Goal: Task Accomplishment & Management: Manage account settings

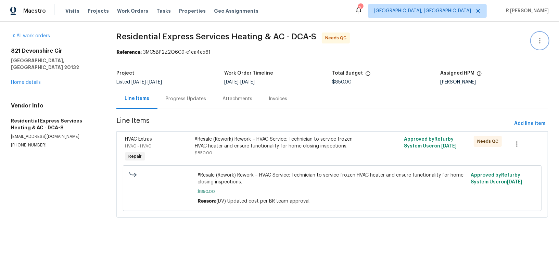
click at [541, 48] on button "button" at bounding box center [540, 41] width 16 height 16
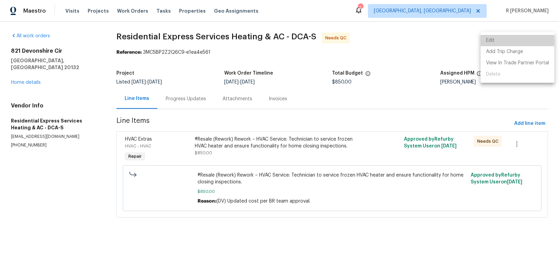
click at [492, 45] on li "Edit" at bounding box center [518, 40] width 74 height 11
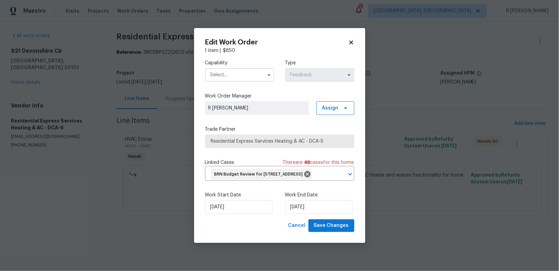
click at [253, 68] on input "text" at bounding box center [239, 75] width 69 height 14
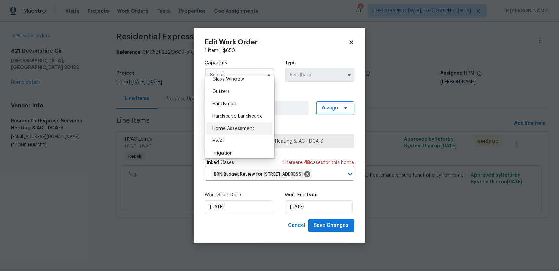
scroll to position [378, 0]
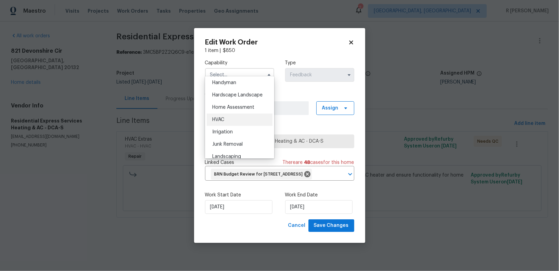
click at [228, 121] on div "HVAC" at bounding box center [240, 120] width 66 height 12
type input "HVAC"
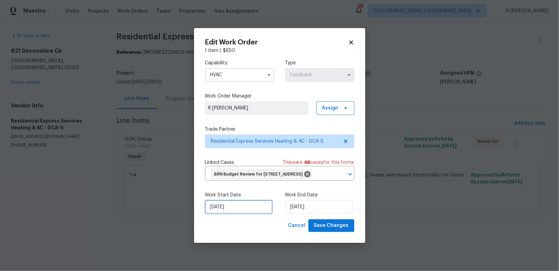
click at [255, 214] on input "15/08/2025" at bounding box center [238, 207] width 67 height 14
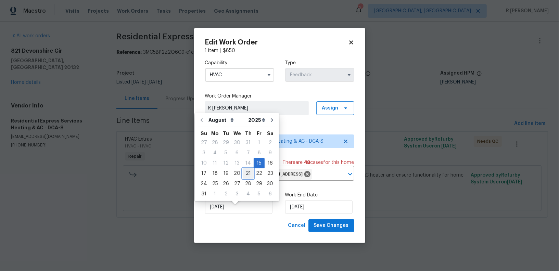
click at [245, 173] on div "21" at bounding box center [248, 174] width 11 height 10
type input "21/08/2025"
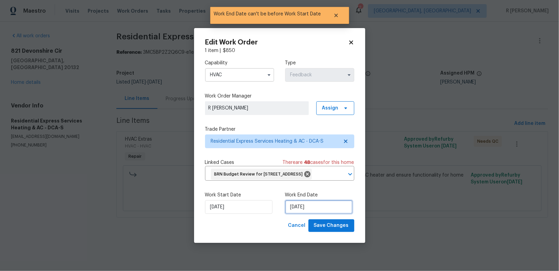
click at [301, 212] on input "21/08/2025" at bounding box center [318, 207] width 67 height 14
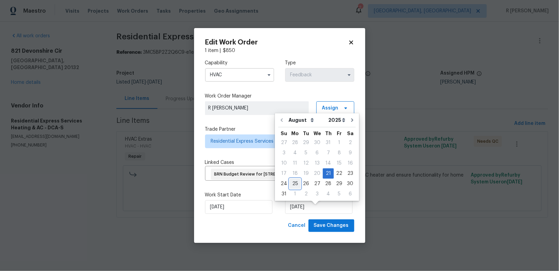
click at [291, 183] on div "25" at bounding box center [295, 184] width 11 height 10
type input "[DATE]"
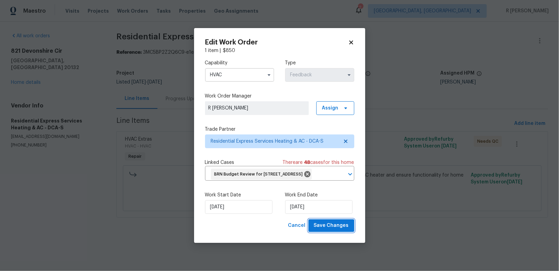
click at [341, 230] on span "Save Changes" at bounding box center [331, 226] width 35 height 9
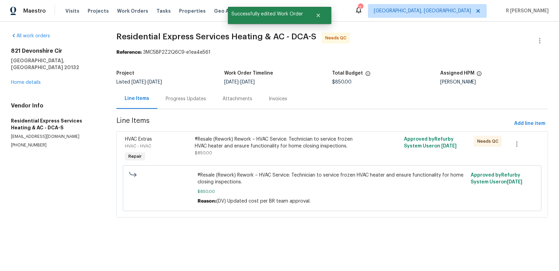
click at [257, 149] on div "#Resale (Rework) Rework – HVAC Service: Technician to service frozen HVAC heate…" at bounding box center [280, 146] width 171 height 21
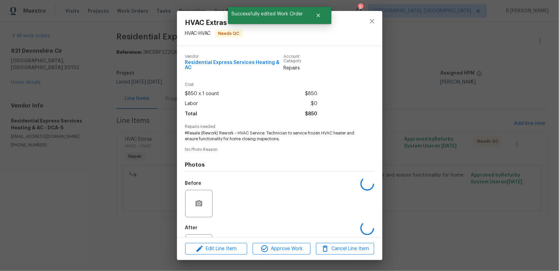
scroll to position [27, 0]
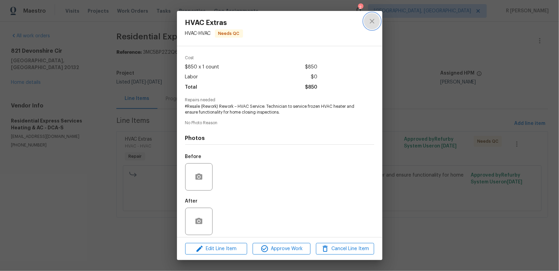
click at [366, 22] on button "close" at bounding box center [372, 21] width 16 height 16
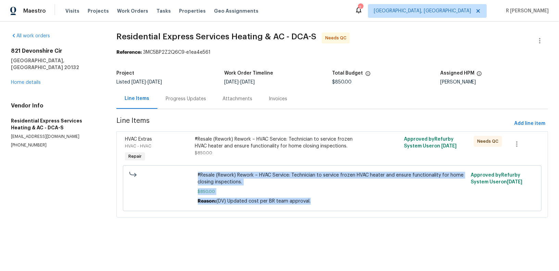
drag, startPoint x: 351, startPoint y: 165, endPoint x: 351, endPoint y: 303, distance: 138.4
click at [351, 237] on html "Maestro Visits Projects Work Orders Tasks Properties Geo Assignments 2 Albuquer…" at bounding box center [279, 118] width 559 height 237
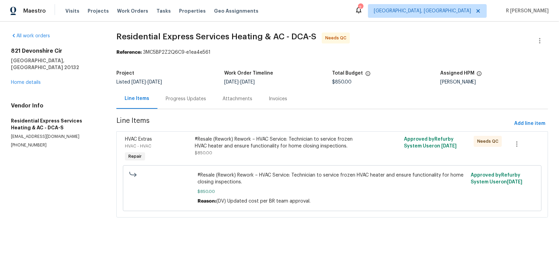
click at [193, 224] on section "Residential Express Services Heating & AC - DCA-S Needs QC Reference: 3MC5BP2Z2…" at bounding box center [332, 130] width 432 height 194
click at [183, 100] on div "Progress Updates" at bounding box center [186, 99] width 40 height 7
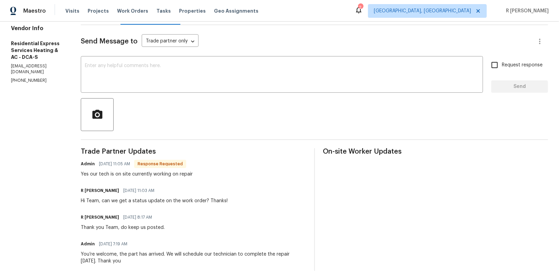
scroll to position [83, 0]
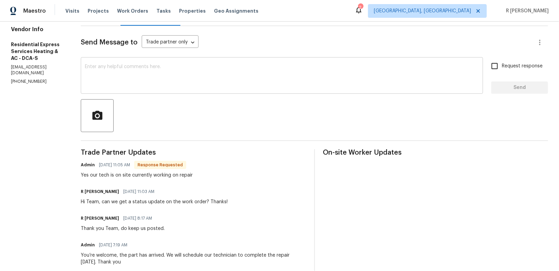
click at [214, 80] on textarea at bounding box center [282, 76] width 394 height 24
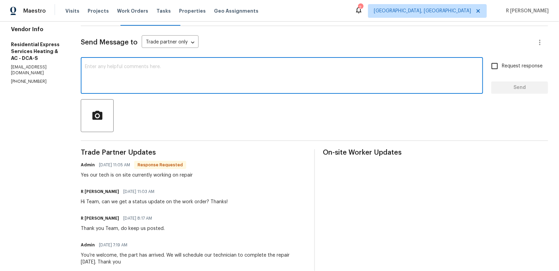
scroll to position [0, 0]
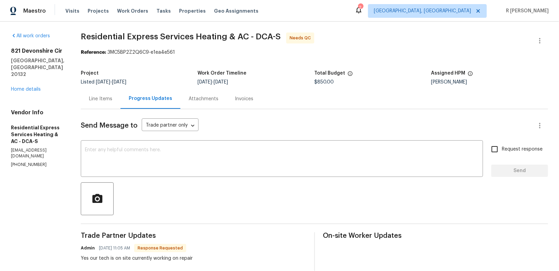
click at [91, 102] on div "Line Items" at bounding box center [100, 99] width 23 height 7
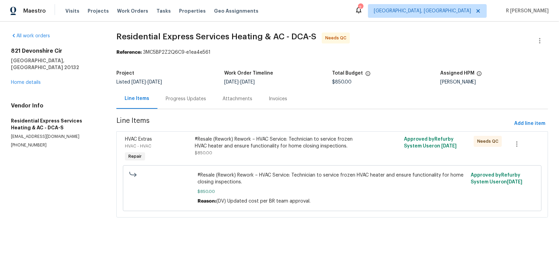
click at [191, 99] on div "Progress Updates" at bounding box center [186, 99] width 40 height 7
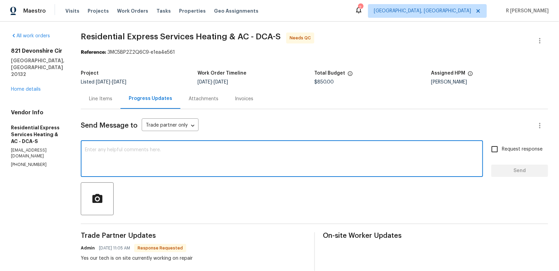
click at [280, 165] on textarea at bounding box center [282, 160] width 394 height 24
type textarea "Kindly upload the photos for further approval. Thank you"
click at [521, 167] on span "Send" at bounding box center [520, 171] width 46 height 9
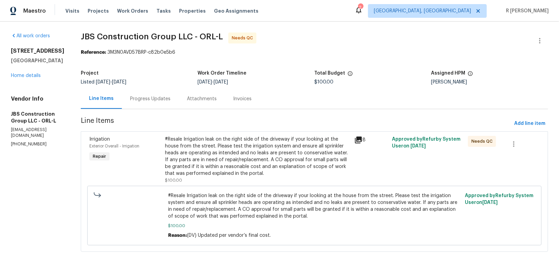
click at [165, 99] on div "Progress Updates" at bounding box center [150, 99] width 40 height 7
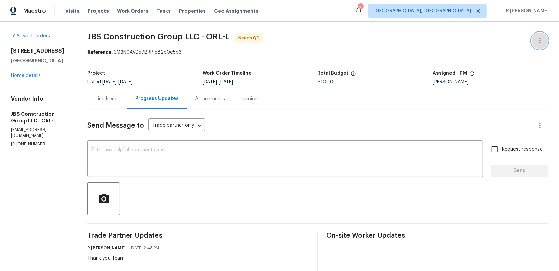
click at [543, 37] on icon "button" at bounding box center [540, 41] width 8 height 8
click at [513, 38] on li "Edit" at bounding box center [518, 40] width 74 height 11
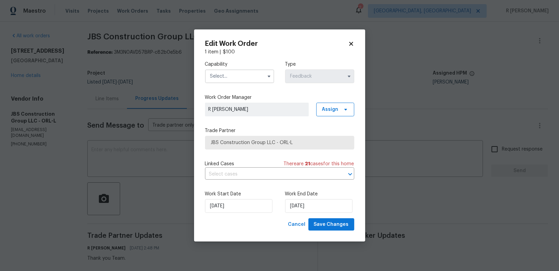
click at [237, 71] on input "text" at bounding box center [239, 77] width 69 height 14
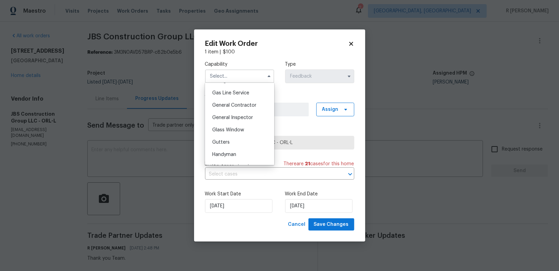
scroll to position [310, 0]
click at [232, 110] on span "General Contractor" at bounding box center [234, 108] width 44 height 5
type input "General Contractor"
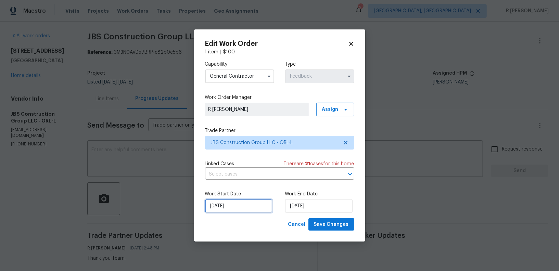
click at [226, 206] on input "18/08/2025" at bounding box center [238, 206] width 67 height 14
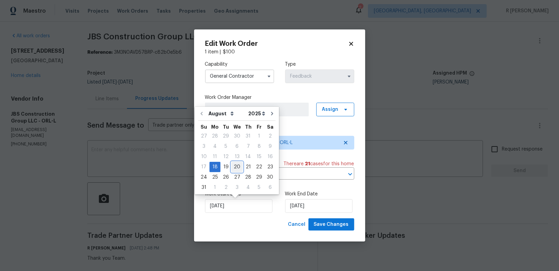
click at [235, 164] on div "20" at bounding box center [237, 167] width 11 height 10
type input "20/08/2025"
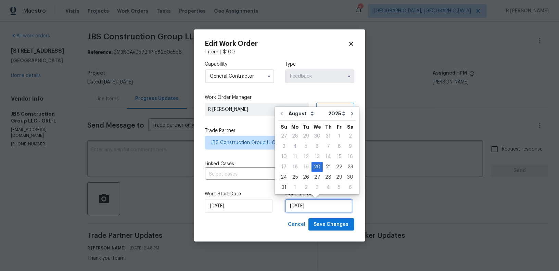
click at [299, 201] on input "20/08/2025" at bounding box center [318, 206] width 67 height 14
click at [290, 176] on div "25" at bounding box center [295, 178] width 11 height 10
type input "25/08/2025"
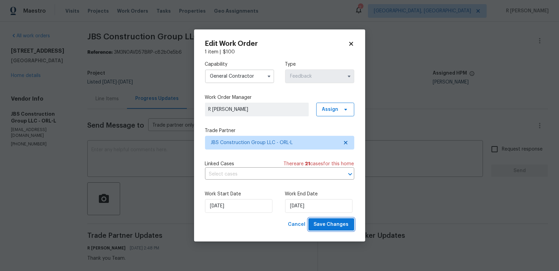
click at [333, 227] on span "Save Changes" at bounding box center [331, 225] width 35 height 9
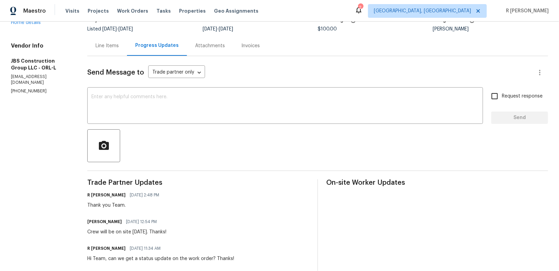
scroll to position [21, 0]
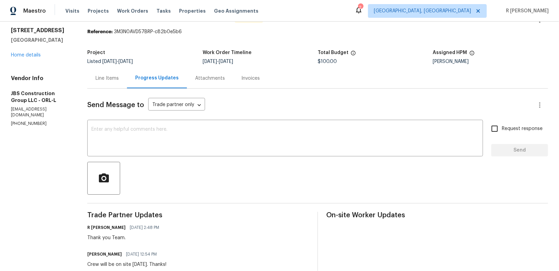
click at [119, 76] on div "Line Items" at bounding box center [107, 78] width 23 height 7
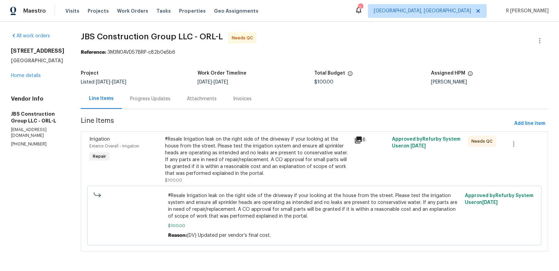
click at [289, 157] on div "#Resale Irrigation leak on the right side of the driveway if your looking at th…" at bounding box center [257, 156] width 185 height 41
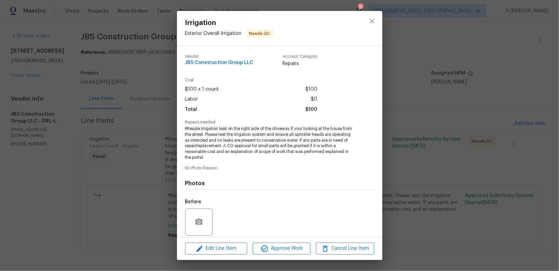
scroll to position [50, 0]
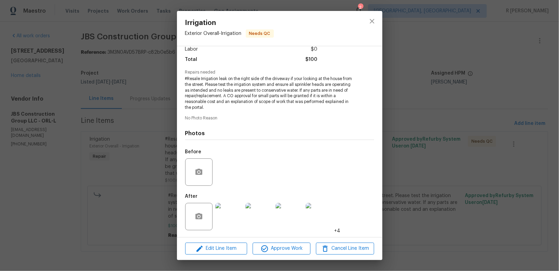
click at [233, 208] on img at bounding box center [228, 216] width 27 height 27
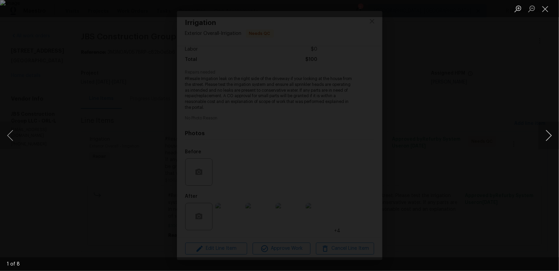
click at [540, 145] on button "Next image" at bounding box center [549, 135] width 21 height 27
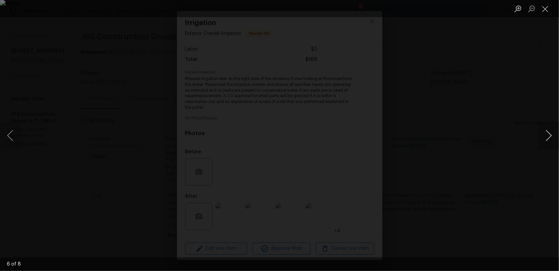
click at [540, 145] on button "Next image" at bounding box center [549, 135] width 21 height 27
click at [544, 9] on button "Close lightbox" at bounding box center [546, 9] width 14 height 12
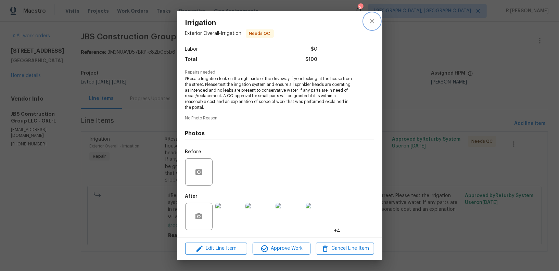
click at [369, 24] on icon "close" at bounding box center [372, 21] width 8 height 8
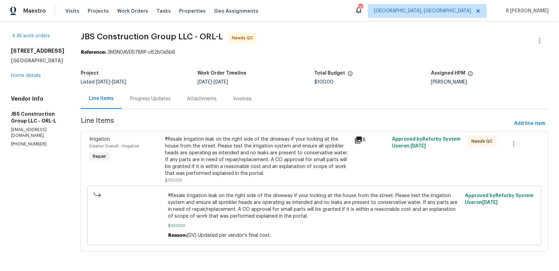
click at [259, 173] on div "#Resale Irrigation leak on the right side of the driveway if your looking at th…" at bounding box center [257, 156] width 185 height 41
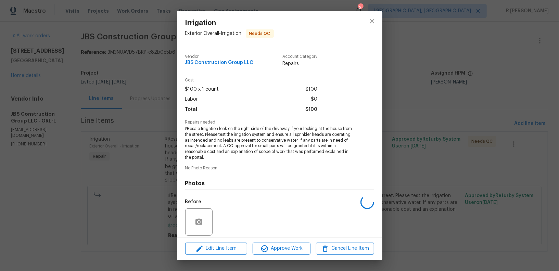
scroll to position [50, 0]
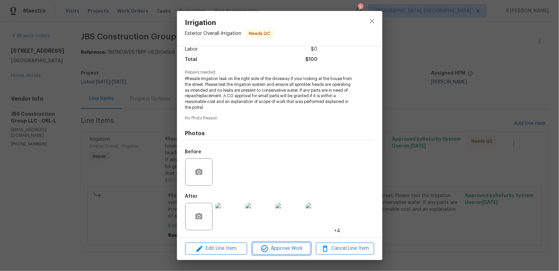
click at [277, 251] on span "Approve Work" at bounding box center [282, 249] width 54 height 9
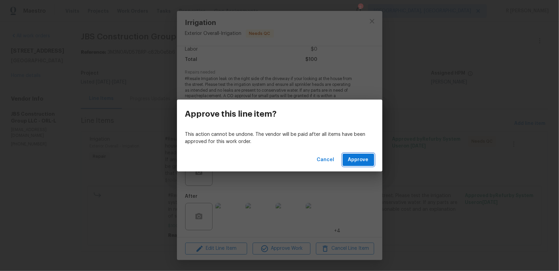
click at [365, 158] on span "Approve" at bounding box center [358, 160] width 21 height 9
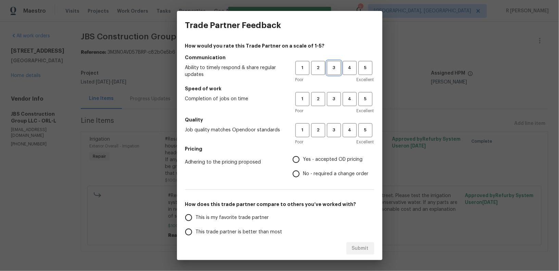
click at [329, 70] on span "3" at bounding box center [334, 68] width 13 height 8
click at [335, 103] on span "3" at bounding box center [334, 99] width 13 height 8
click at [332, 129] on span "3" at bounding box center [334, 130] width 13 height 8
click at [336, 173] on span "No - required a change order" at bounding box center [335, 174] width 65 height 7
click at [303, 173] on input "No - required a change order" at bounding box center [296, 174] width 14 height 14
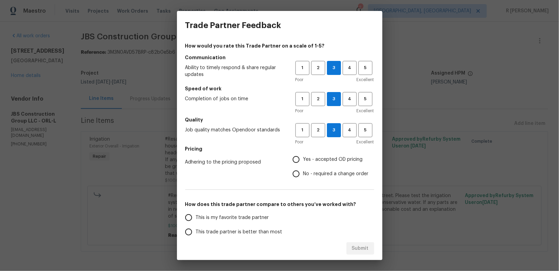
radio input "true"
click at [225, 233] on span "This trade partner is better than most" at bounding box center [239, 232] width 87 height 7
click at [196, 233] on input "This trade partner is better than most" at bounding box center [189, 232] width 14 height 14
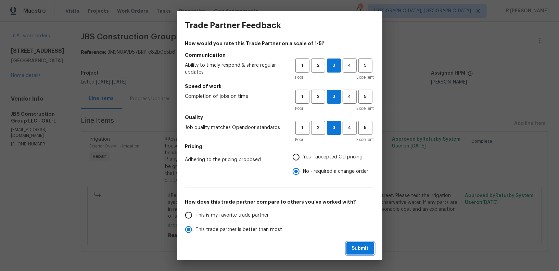
click at [368, 250] on span "Submit" at bounding box center [360, 249] width 17 height 9
radio input "true"
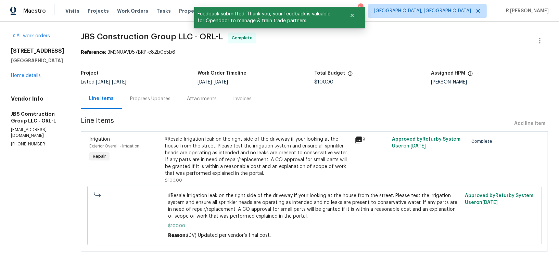
click at [171, 97] on div "Progress Updates" at bounding box center [150, 99] width 40 height 7
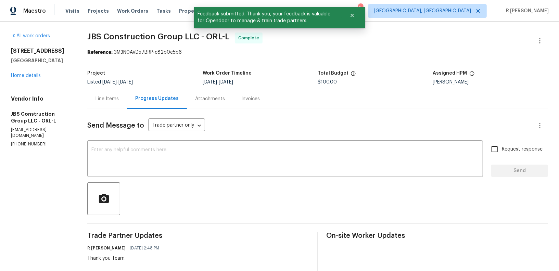
drag, startPoint x: 309, startPoint y: 167, endPoint x: 320, endPoint y: 93, distance: 75.4
click at [317, 97] on section "JBS Construction Group LLC - ORL-L Complete Reference: 3M3N0AVD57BRP-c82b0e5b6 …" at bounding box center [317, 259] width 461 height 452
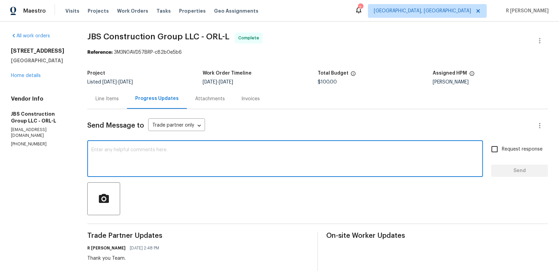
click at [225, 159] on textarea at bounding box center [285, 160] width 388 height 24
paste textarea "Hi Team, the work order has been approved. Kindly upload the detailed invoice. …"
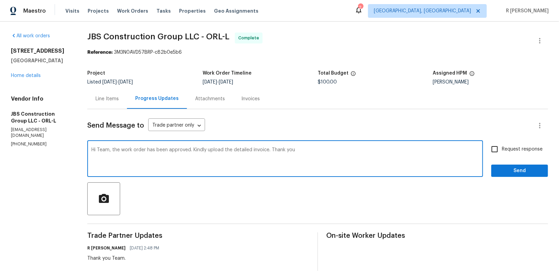
type textarea "Hi Team, the work order has been approved. Kindly upload the detailed invoice. …"
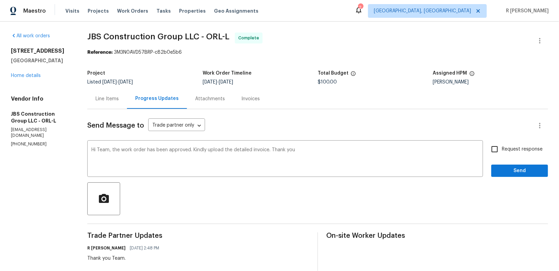
click at [516, 151] on span "Request response" at bounding box center [522, 149] width 41 height 7
click at [502, 151] on input "Request response" at bounding box center [495, 149] width 14 height 14
checkbox input "true"
click at [515, 165] on button "Send" at bounding box center [519, 171] width 57 height 13
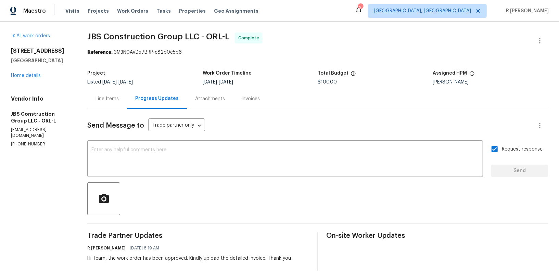
click at [310, 19] on div "Maestro Visits Projects Work Orders Tasks Properties Geo Assignments 2 Albuquer…" at bounding box center [279, 11] width 559 height 22
click at [119, 98] on div "Line Items" at bounding box center [107, 99] width 23 height 7
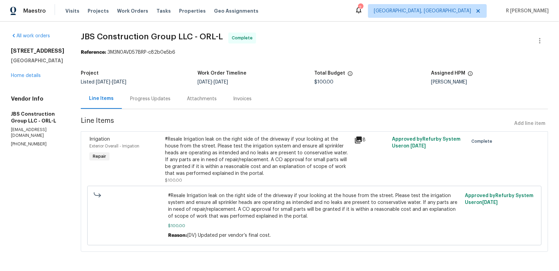
click at [249, 140] on div "#Resale Irrigation leak on the right side of the driveway if your looking at th…" at bounding box center [257, 156] width 185 height 41
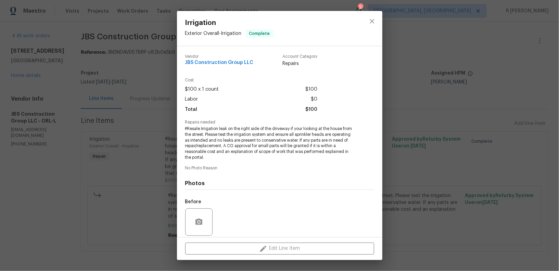
click at [223, 156] on span "#Resale Irrigation leak on the right side of the driveway if your looking at th…" at bounding box center [270, 143] width 170 height 35
click at [212, 155] on span "#Resale Irrigation leak on the right side of the driveway if your looking at th…" at bounding box center [270, 143] width 170 height 35
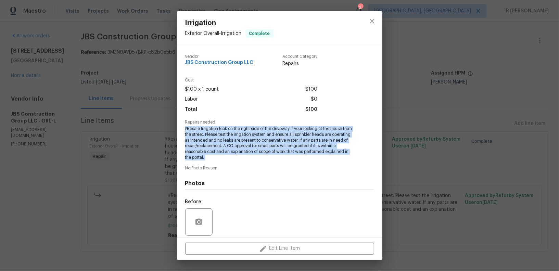
click at [212, 155] on span "#Resale Irrigation leak on the right side of the driveway if your looking at th…" at bounding box center [270, 143] width 170 height 35
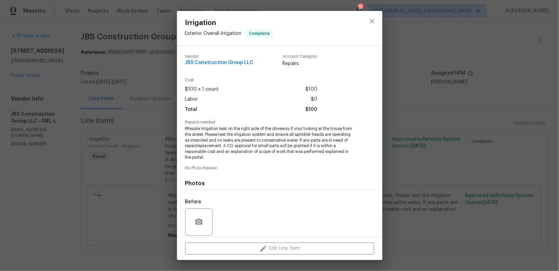
click at [142, 196] on div "Irrigation Exterior Overall - Irrigation Complete Vendor JBS Construction Group…" at bounding box center [279, 135] width 559 height 271
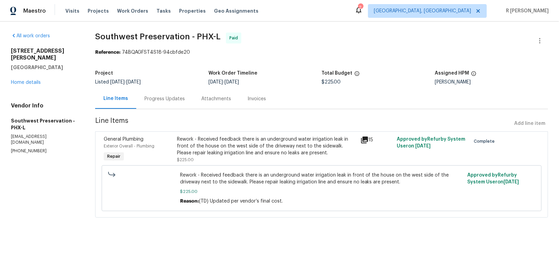
click at [168, 96] on div "Progress Updates" at bounding box center [165, 99] width 40 height 7
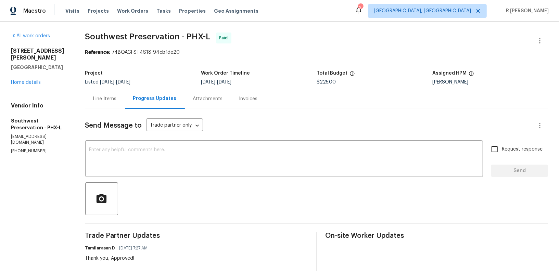
click at [110, 100] on div "Line Items" at bounding box center [104, 99] width 23 height 7
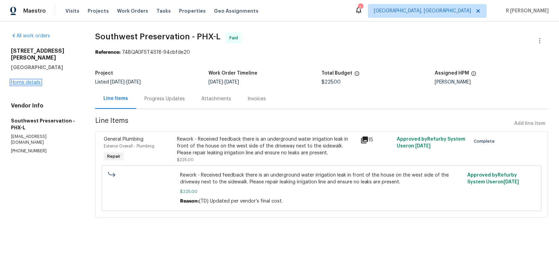
click at [26, 80] on link "Home details" at bounding box center [26, 82] width 30 height 5
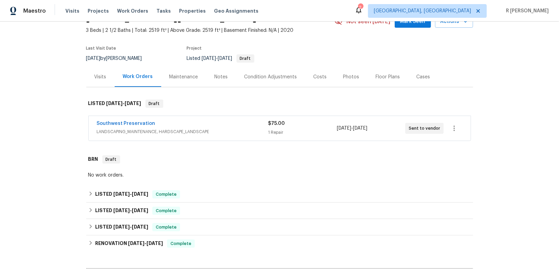
scroll to position [50, 0]
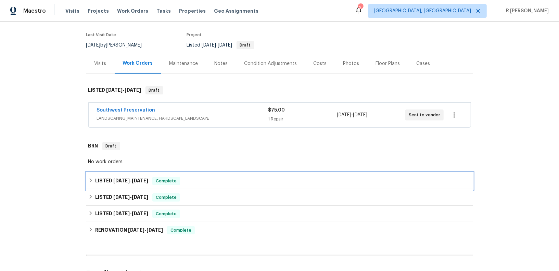
click at [134, 179] on span "[DATE]" at bounding box center [140, 180] width 16 height 5
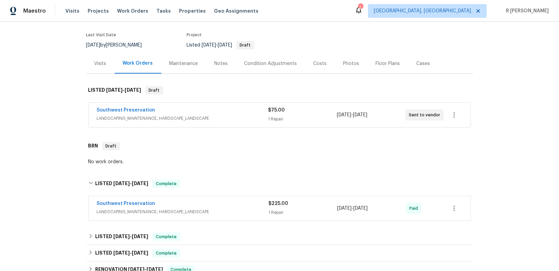
click at [179, 205] on div "Southwest Preservation" at bounding box center [183, 204] width 172 height 8
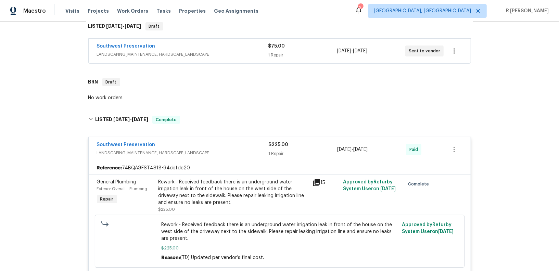
scroll to position [170, 0]
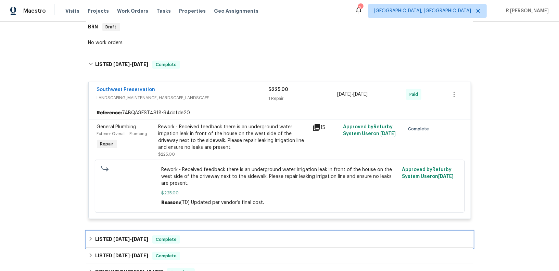
click at [130, 241] on h6 "LISTED [DATE] - [DATE]" at bounding box center [121, 240] width 53 height 8
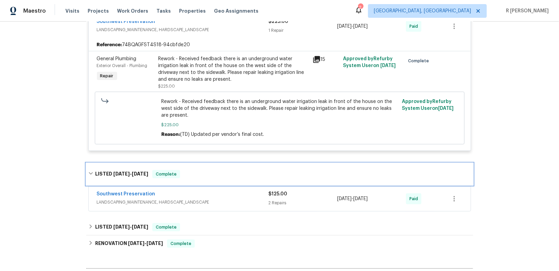
scroll to position [285, 0]
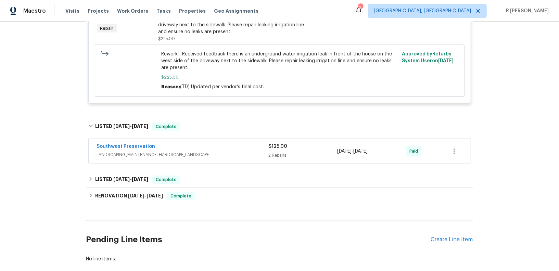
click at [229, 155] on span "LANDSCAPING_MAINTENANCE, HARDSCAPE_LANDSCAPE" at bounding box center [183, 154] width 172 height 7
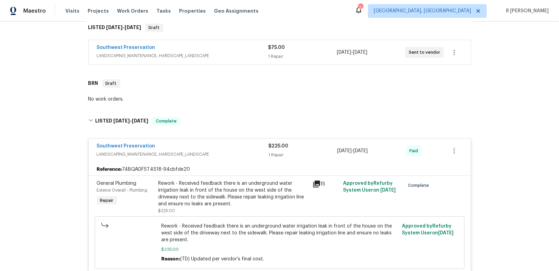
scroll to position [50, 0]
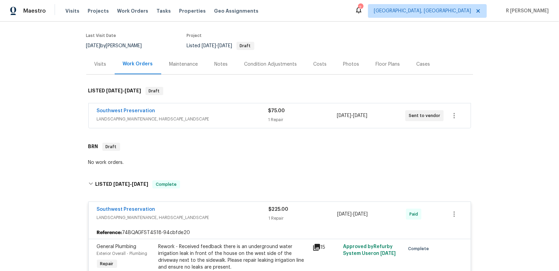
click at [224, 118] on span "LANDSCAPING_MAINTENANCE, HARDSCAPE_LANDSCAPE" at bounding box center [183, 119] width 172 height 7
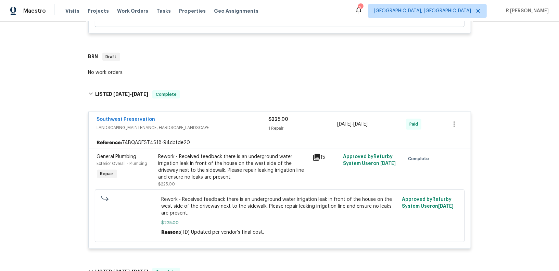
scroll to position [0, 0]
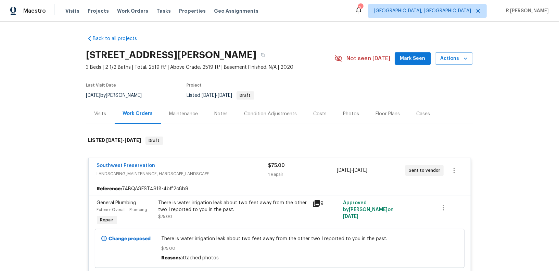
click at [197, 199] on div "There is water irrigation leak about two feet away from the other two I reporte…" at bounding box center [234, 214] width 154 height 32
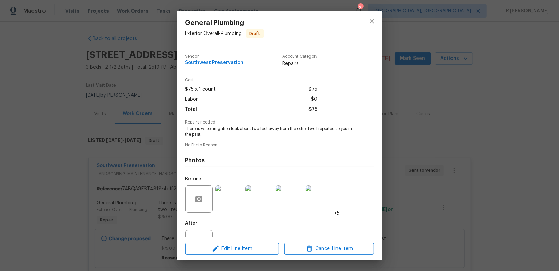
click at [236, 126] on div "Repairs needed There is water irrigation leak about two feet away from the othe…" at bounding box center [279, 128] width 189 height 17
copy span "There is water irrigation leak about two feet away from the other two I reporte…"
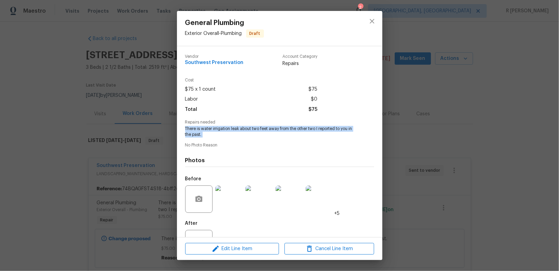
copy span "There is water irrigation leak about two feet away from the other two I reporte…"
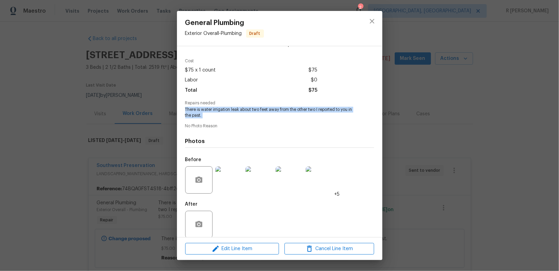
scroll to position [27, 0]
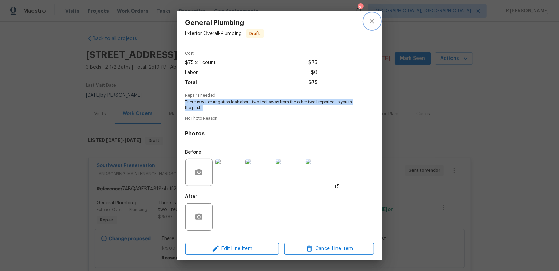
click at [374, 20] on icon "close" at bounding box center [372, 21] width 8 height 8
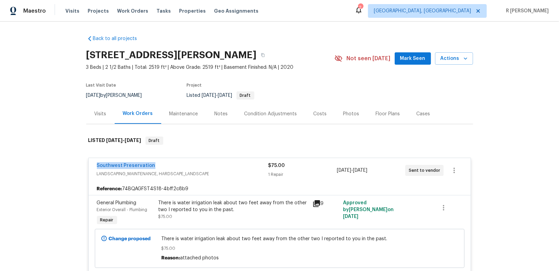
drag, startPoint x: 158, startPoint y: 164, endPoint x: 43, endPoint y: 162, distance: 115.1
click at [43, 162] on div "Back to all projects 7440 W Andrea Dr, Peoria, AZ 85383 3 Beds | 2 1/2 Baths | …" at bounding box center [279, 147] width 559 height 250
copy link "Southwest Preservation"
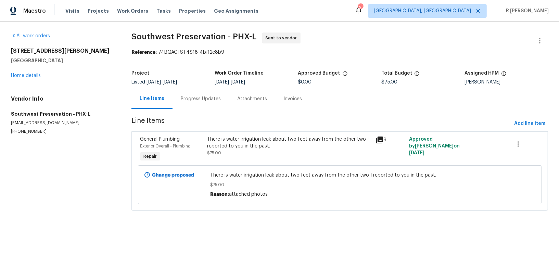
click at [214, 100] on div "Progress Updates" at bounding box center [201, 99] width 40 height 7
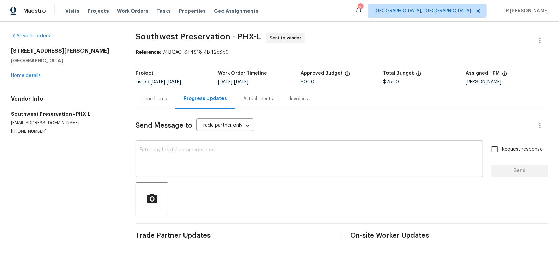
click at [215, 166] on textarea at bounding box center [309, 160] width 339 height 24
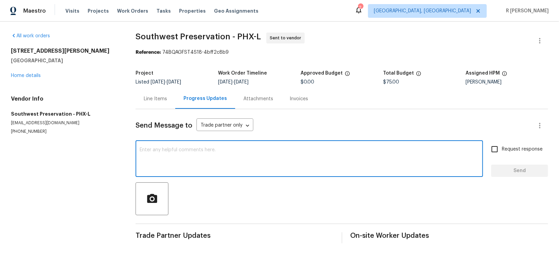
paste textarea "Hi this is (Yogesh) with Opendoor. I’m confirming you received the WO for the p…"
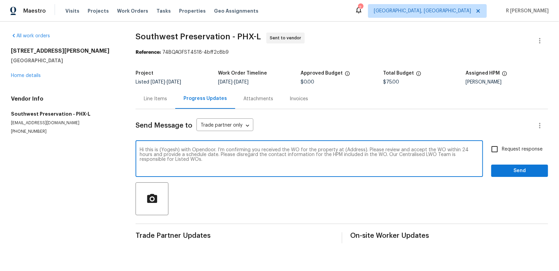
click at [350, 150] on textarea "Hi this is (Yogesh) with Opendoor. I’m confirming you received the WO for the p…" at bounding box center [309, 160] width 339 height 24
paste textarea "7440 W Andrea Dr, Peoria, AZ 85383"
type textarea "Hi this is (Yogesh) with Opendoor. I’m confirming you received the WO for the p…"
click at [501, 146] on input "Request response" at bounding box center [495, 149] width 14 height 14
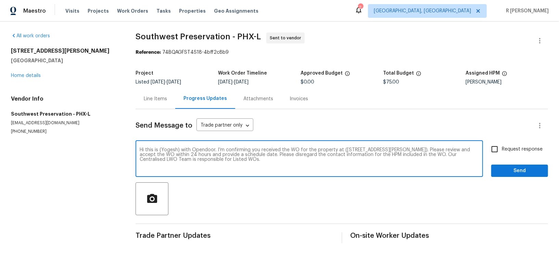
checkbox input "true"
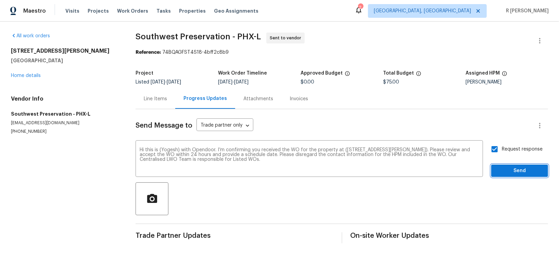
click at [509, 168] on span "Send" at bounding box center [520, 171] width 46 height 9
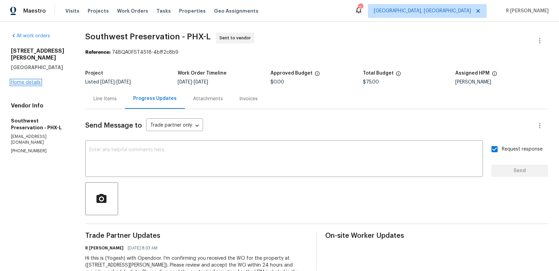
click at [37, 80] on link "Home details" at bounding box center [26, 82] width 30 height 5
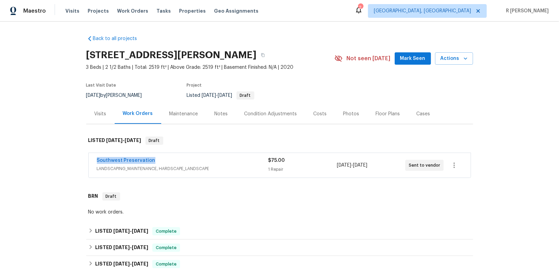
drag, startPoint x: 160, startPoint y: 160, endPoint x: 85, endPoint y: 155, distance: 74.8
click at [85, 155] on div "Back to all projects 7440 W Andrea Dr, Peoria, AZ 85383 3 Beds | 2 1/2 Baths | …" at bounding box center [279, 147] width 559 height 250
copy link "Southwest Preservation"
click at [140, 158] on link "Valereo Services LLC" at bounding box center [122, 160] width 51 height 5
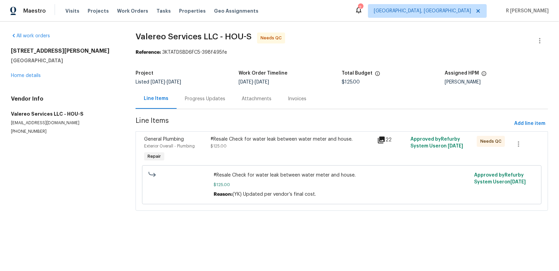
click at [198, 104] on div "Progress Updates" at bounding box center [205, 99] width 57 height 20
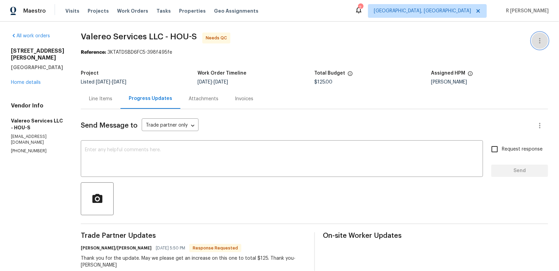
click at [542, 37] on icon "button" at bounding box center [540, 41] width 8 height 8
click at [509, 35] on li "Edit" at bounding box center [518, 40] width 74 height 11
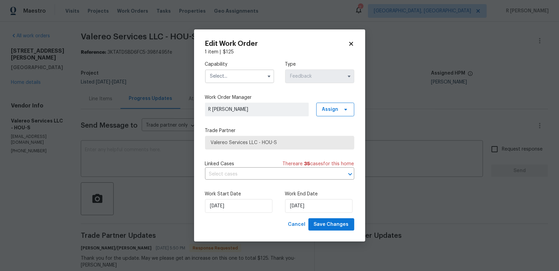
click at [237, 72] on input "text" at bounding box center [239, 77] width 69 height 14
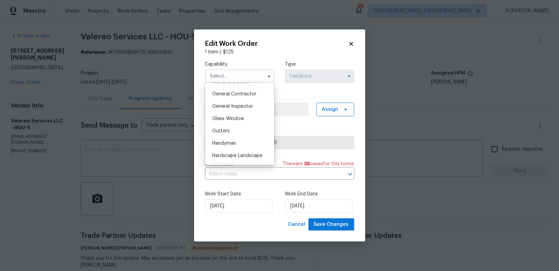
scroll to position [286, 0]
click at [240, 137] on div "General Contractor" at bounding box center [240, 132] width 66 height 12
type input "General Contractor"
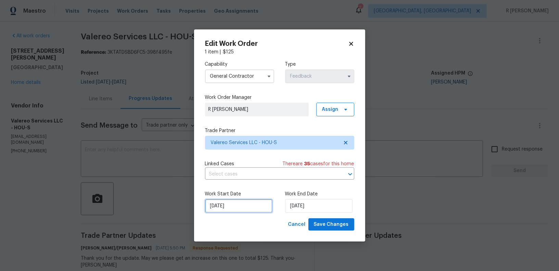
click at [238, 204] on input "[DATE]" at bounding box center [238, 206] width 67 height 14
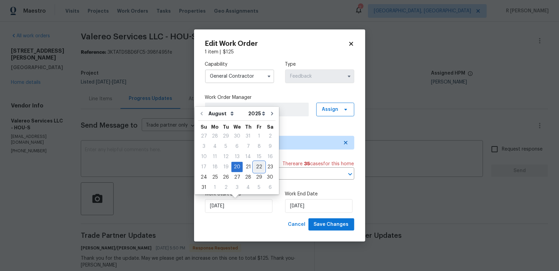
click at [255, 163] on div "22" at bounding box center [259, 167] width 11 height 10
type input "[DATE]"
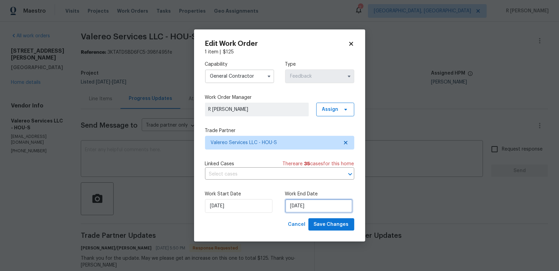
click at [312, 207] on input "[DATE]" at bounding box center [318, 206] width 67 height 14
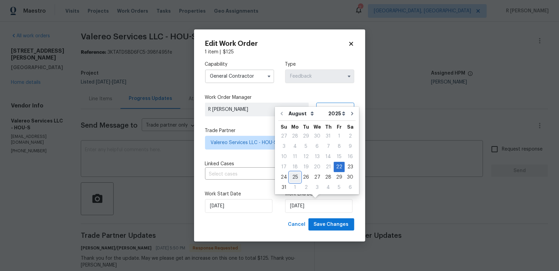
click at [298, 177] on div "25" at bounding box center [295, 178] width 11 height 10
type input "[DATE]"
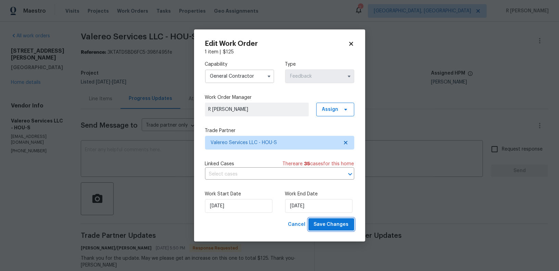
click at [331, 227] on span "Save Changes" at bounding box center [331, 225] width 35 height 9
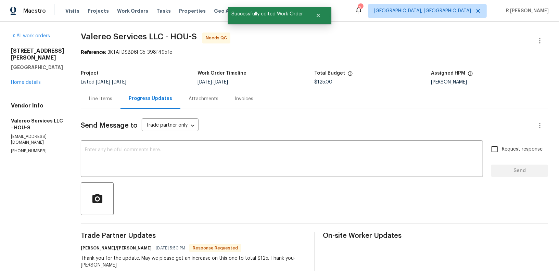
click at [105, 101] on div "Line Items" at bounding box center [100, 99] width 23 height 7
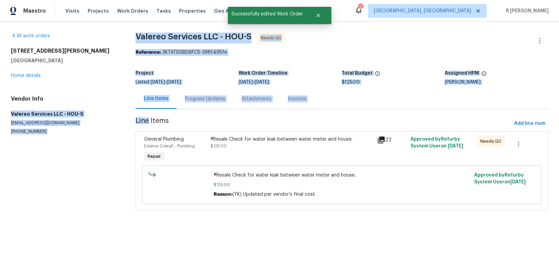
drag, startPoint x: 105, startPoint y: 101, endPoint x: 147, endPoint y: 112, distance: 43.3
click at [147, 112] on div "All work orders [STREET_ADDRESS][PERSON_NAME] Home details Vendor Info Valereo …" at bounding box center [279, 126] width 559 height 209
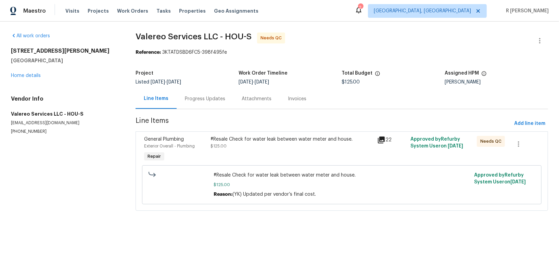
click at [180, 193] on div at bounding box center [179, 185] width 65 height 30
click at [219, 157] on div "#Resale Check for water leak between water meter and house. $125.00" at bounding box center [292, 150] width 166 height 32
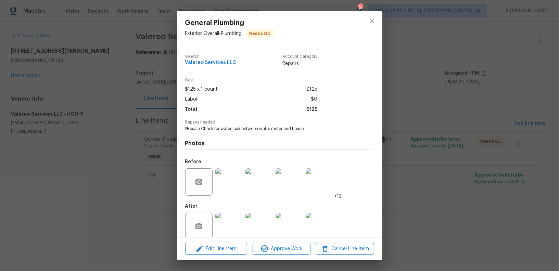
scroll to position [10, 0]
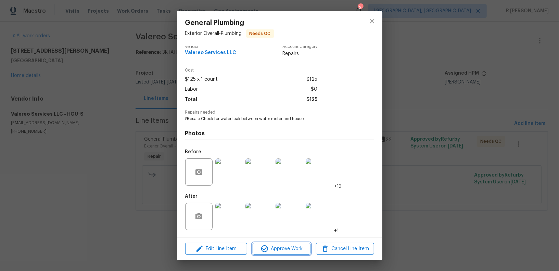
click at [266, 248] on icon "button" at bounding box center [265, 249] width 8 height 8
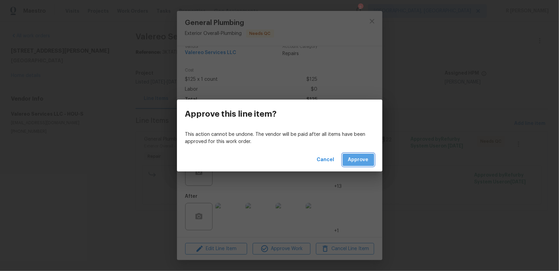
click at [360, 155] on button "Approve" at bounding box center [359, 160] width 32 height 13
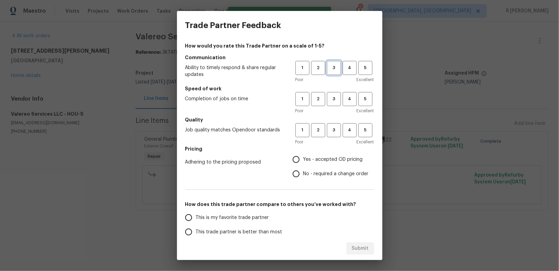
click at [332, 65] on span "3" at bounding box center [334, 68] width 13 height 8
click at [334, 108] on div "Poor Excellent" at bounding box center [335, 111] width 79 height 7
click at [334, 103] on span "3" at bounding box center [334, 99] width 13 height 8
click at [332, 131] on span "3" at bounding box center [334, 130] width 13 height 8
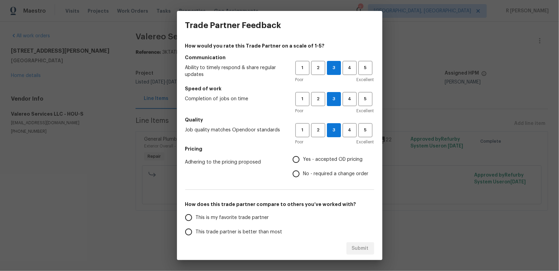
click at [299, 171] on input "No - required a change order" at bounding box center [296, 174] width 14 height 14
radio input "true"
click at [247, 229] on span "This trade partner is better than most" at bounding box center [239, 232] width 87 height 7
click at [196, 229] on input "This trade partner is better than most" at bounding box center [189, 232] width 14 height 14
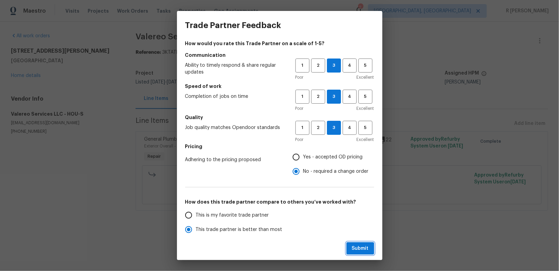
click at [363, 253] on button "Submit" at bounding box center [361, 248] width 28 height 13
radio input "true"
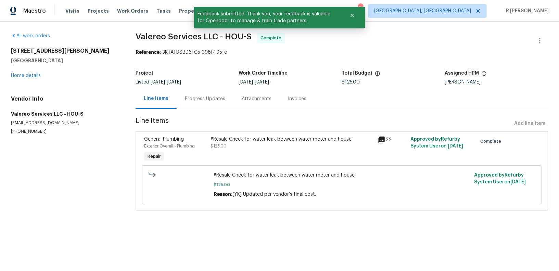
click at [212, 93] on div "Progress Updates" at bounding box center [205, 99] width 57 height 20
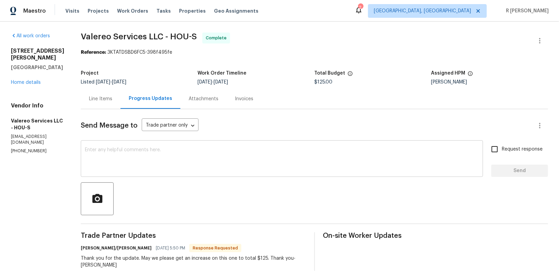
click at [219, 165] on textarea at bounding box center [282, 160] width 394 height 24
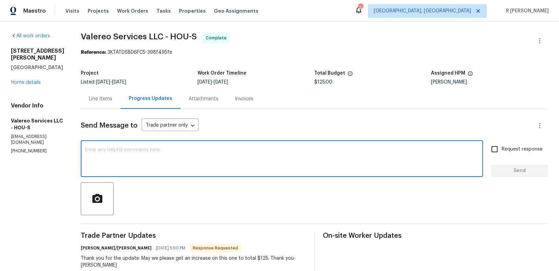
paste textarea "Hi Team, the work order has been approved. Kindly upload the detailed invoice. …"
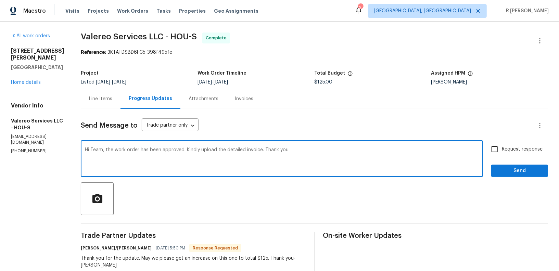
type textarea "Hi Team, the work order has been approved. Kindly upload the detailed invoice. …"
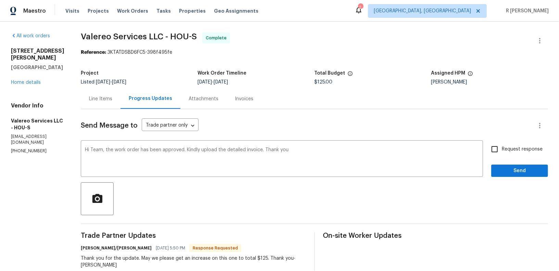
click at [514, 146] on span "Request response" at bounding box center [522, 149] width 41 height 7
click at [502, 146] on input "Request response" at bounding box center [495, 149] width 14 height 14
checkbox input "true"
click at [516, 168] on span "Send" at bounding box center [520, 171] width 46 height 9
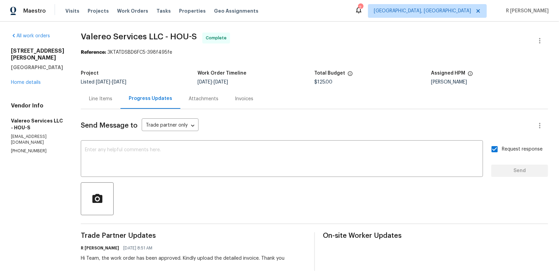
click at [95, 101] on div "Line Items" at bounding box center [100, 99] width 23 height 7
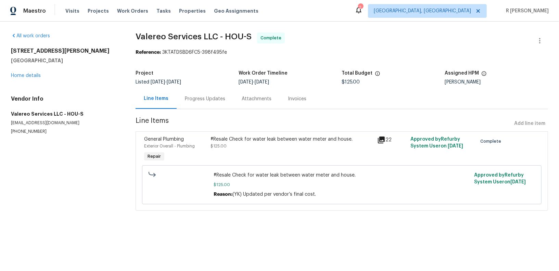
click at [244, 143] on div "#Resale Check for water leak between water meter and house. $125.00" at bounding box center [292, 143] width 162 height 14
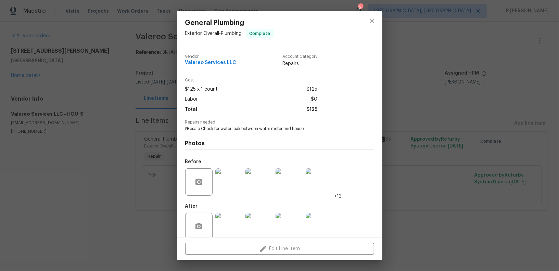
click at [242, 137] on div "Photos Before +13 After +1" at bounding box center [279, 188] width 189 height 113
click at [241, 133] on div "Photos Before +13 After +1" at bounding box center [279, 188] width 189 height 113
click at [235, 126] on span "#Resale Check for water leak between water meter and house." at bounding box center [270, 129] width 170 height 6
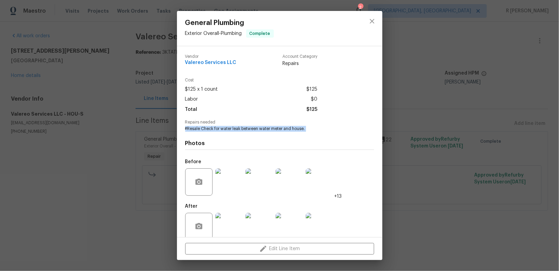
click at [235, 126] on span "#Resale Check for water leak between water meter and house." at bounding box center [270, 129] width 170 height 6
copy span "#Resale Check for water leak between water meter and house."
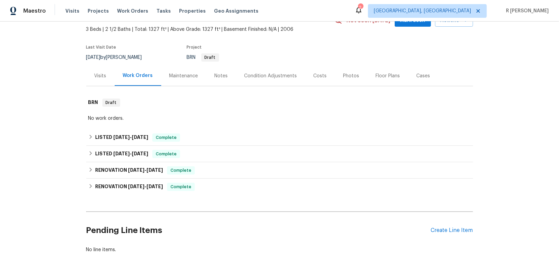
scroll to position [66, 0]
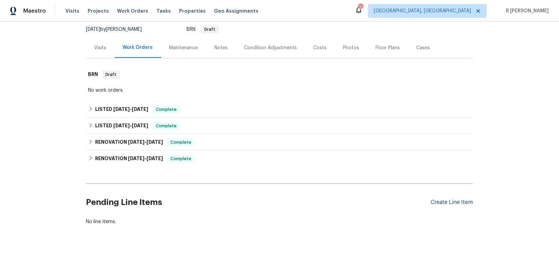
click at [441, 203] on div "Create Line Item" at bounding box center [452, 202] width 42 height 7
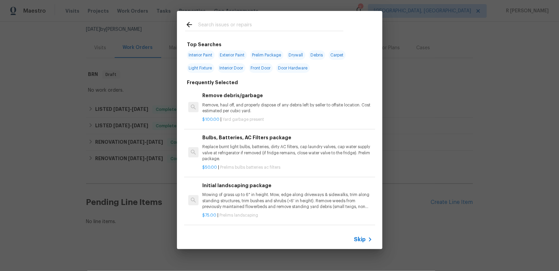
click at [269, 24] on input "text" at bounding box center [270, 26] width 145 height 10
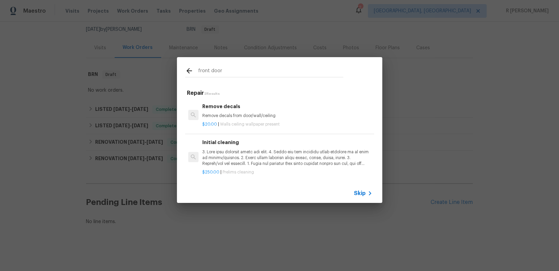
type input "front door"
click at [258, 63] on div "front door" at bounding box center [264, 70] width 175 height 27
click at [237, 72] on input "front door" at bounding box center [270, 72] width 145 height 10
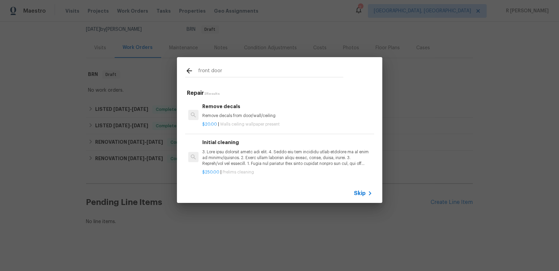
click at [237, 72] on input "front door" at bounding box center [270, 72] width 145 height 10
click at [365, 195] on span "Skip" at bounding box center [360, 193] width 12 height 7
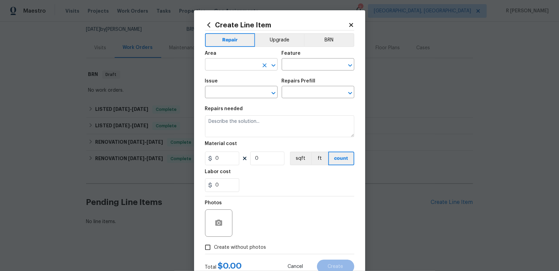
click at [238, 61] on input "text" at bounding box center [231, 65] width 53 height 11
click at [242, 94] on li "Interior Overall" at bounding box center [241, 91] width 73 height 11
type input "Interior Overall"
click at [297, 71] on div "Area Interior Overall ​ Feature ​" at bounding box center [279, 61] width 149 height 28
click at [298, 68] on input "text" at bounding box center [308, 65] width 53 height 11
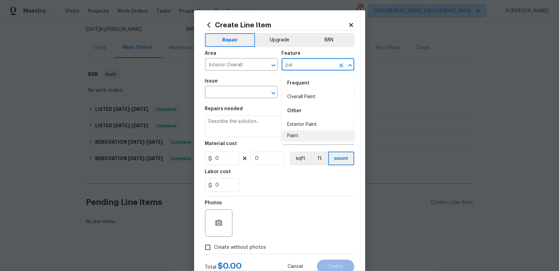
click at [293, 136] on li "Paint" at bounding box center [318, 135] width 73 height 11
type input "Paint"
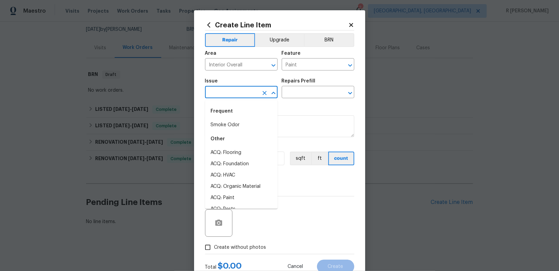
click at [212, 97] on input "text" at bounding box center [231, 93] width 53 height 11
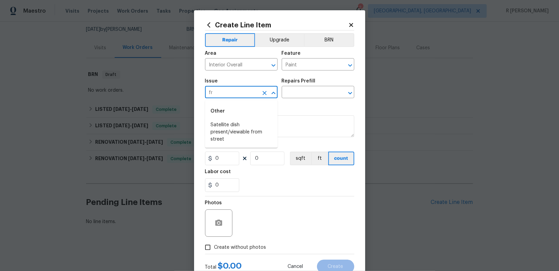
type input "f"
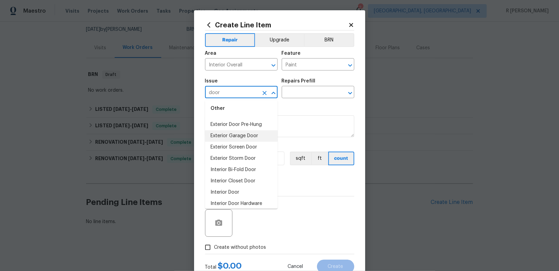
scroll to position [38, 0]
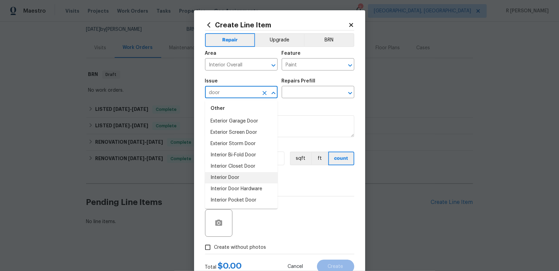
click at [230, 176] on li "Interior Door" at bounding box center [241, 177] width 73 height 11
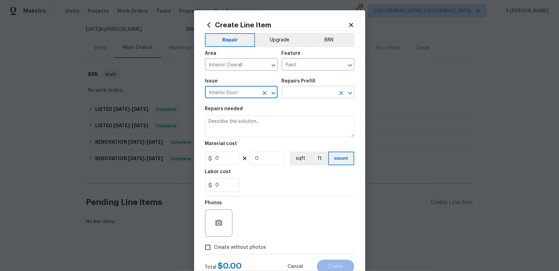
type input "Interior Door"
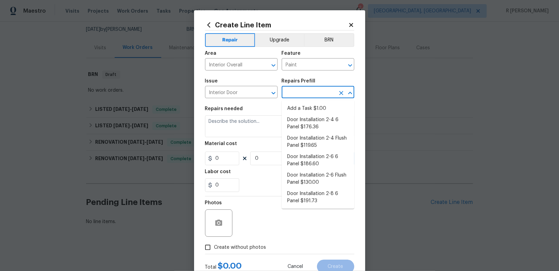
click at [302, 93] on input "text" at bounding box center [308, 93] width 53 height 11
click at [303, 108] on li "Add a Task $1.00" at bounding box center [318, 108] width 73 height 11
type input "Interior Door"
type input "Add a Task $1.00"
type textarea "HPM to detail"
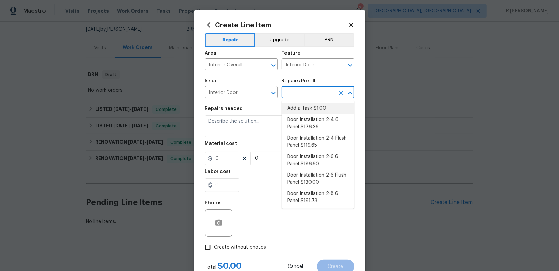
type input "1"
click at [254, 122] on textarea "HPM to detail" at bounding box center [279, 126] width 149 height 22
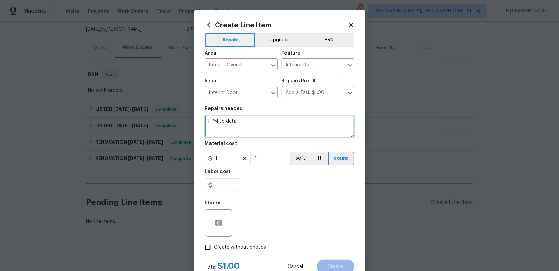
click at [254, 122] on textarea "HPM to detail" at bounding box center [279, 126] width 149 height 22
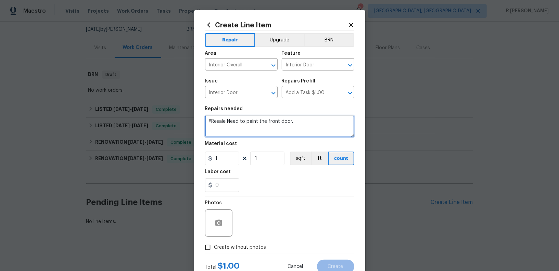
scroll to position [23, 0]
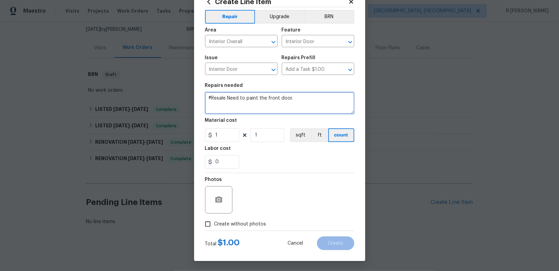
type textarea "#Resale Need to paint the front door."
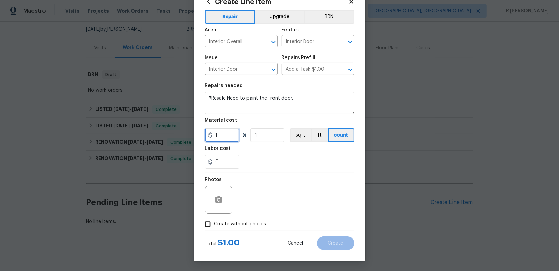
click at [227, 133] on input "1" at bounding box center [222, 135] width 34 height 14
type input "75"
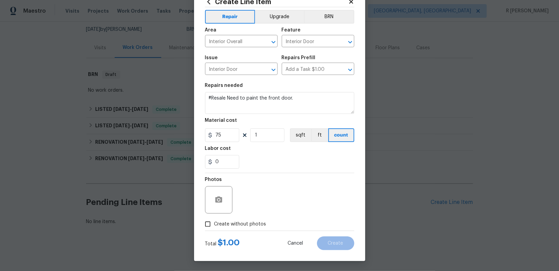
click at [241, 222] on span "Create without photos" at bounding box center [240, 224] width 52 height 7
click at [214, 222] on input "Create without photos" at bounding box center [207, 224] width 13 height 13
checkbox input "true"
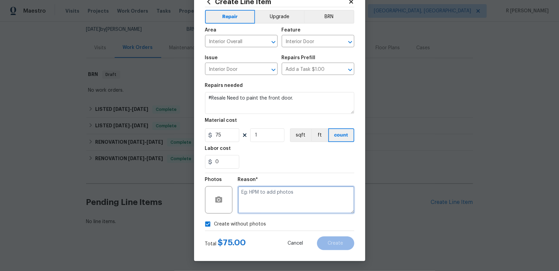
click at [269, 202] on textarea at bounding box center [296, 199] width 116 height 27
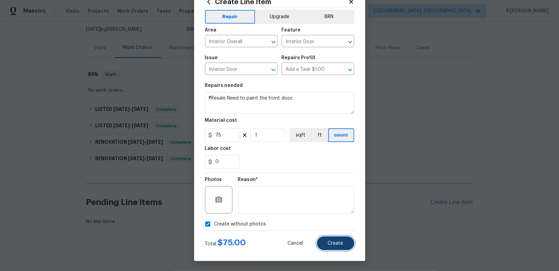
click at [332, 241] on span "Create" at bounding box center [335, 243] width 15 height 5
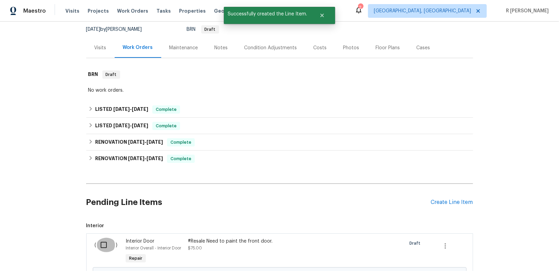
click at [107, 243] on input "checkbox" at bounding box center [107, 245] width 20 height 14
checkbox input "true"
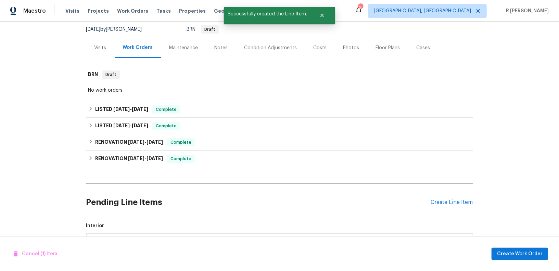
scroll to position [144, 0]
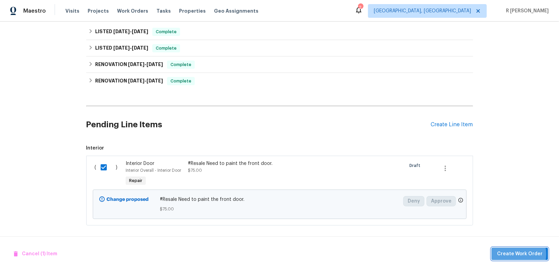
click at [517, 254] on span "Create Work Order" at bounding box center [520, 254] width 46 height 9
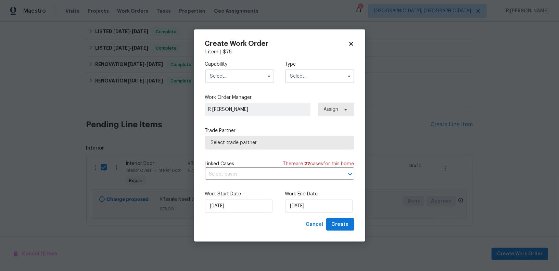
click at [253, 74] on input "text" at bounding box center [239, 77] width 69 height 14
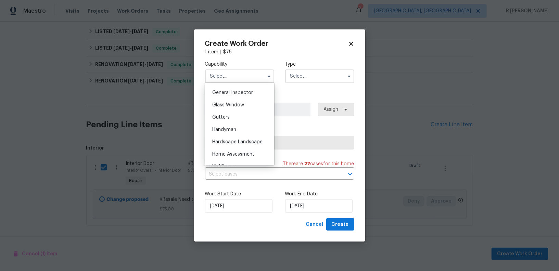
scroll to position [308, 0]
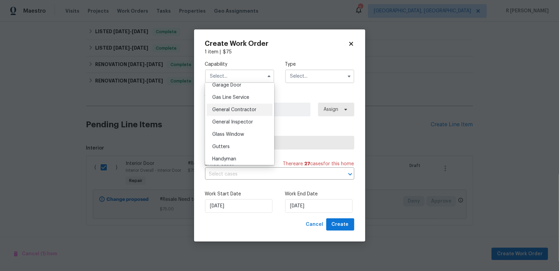
click at [233, 112] on div "General Contractor" at bounding box center [240, 110] width 66 height 12
type input "General Contractor"
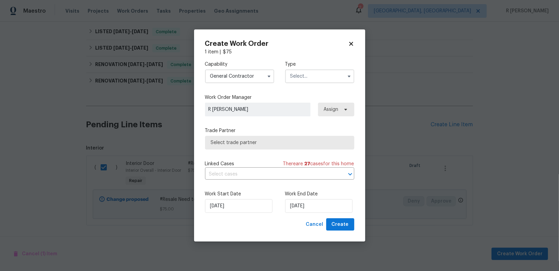
click at [295, 76] on input "text" at bounding box center [319, 77] width 69 height 14
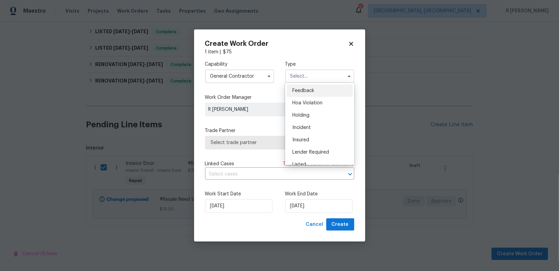
click at [310, 89] on span "Feedback" at bounding box center [303, 90] width 22 height 5
type input "Feedback"
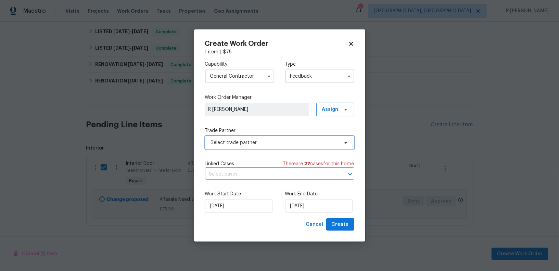
click at [244, 142] on span "Select trade partner" at bounding box center [275, 142] width 128 height 7
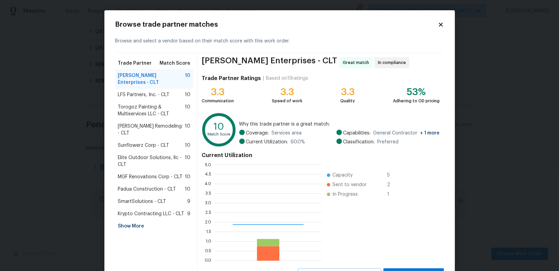
scroll to position [96, 107]
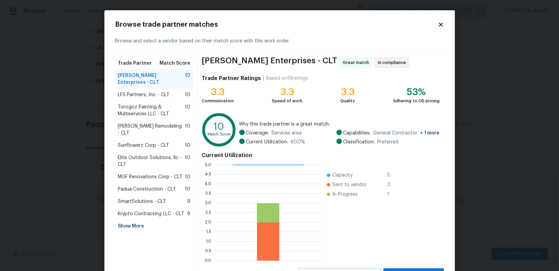
click at [152, 104] on span "Torogoz Painting & Multiservices LLC - CLT" at bounding box center [151, 111] width 67 height 14
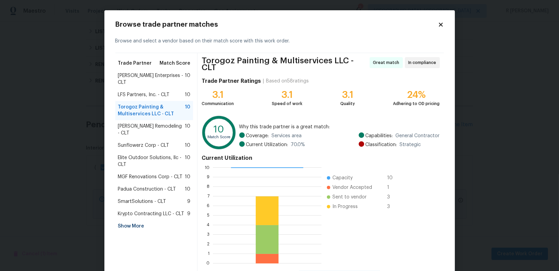
scroll to position [30, 0]
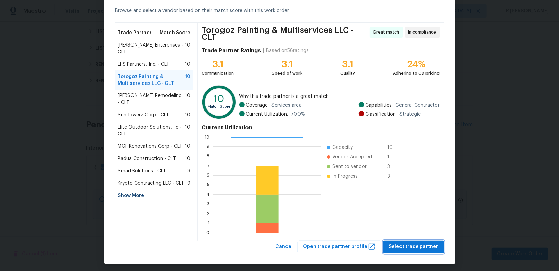
click at [408, 243] on span "Select trade partner" at bounding box center [414, 247] width 50 height 9
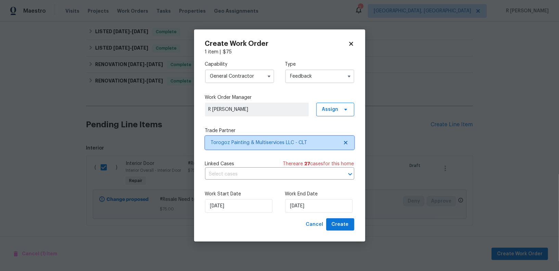
scroll to position [0, 0]
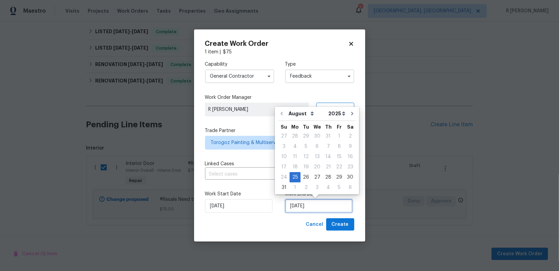
click at [311, 209] on input "25/08/2025" at bounding box center [318, 206] width 67 height 14
click at [316, 178] on div "27" at bounding box center [317, 178] width 11 height 10
type input "27/08/2025"
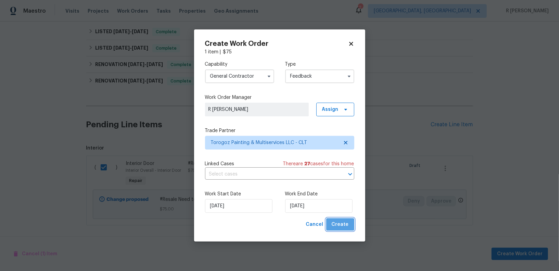
click at [346, 226] on span "Create" at bounding box center [340, 225] width 17 height 9
checkbox input "false"
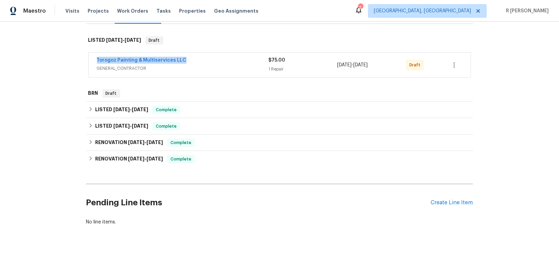
drag, startPoint x: 191, startPoint y: 59, endPoint x: 3, endPoint y: 38, distance: 188.5
click at [3, 38] on div "Back to all projects 13413 Glasgow Green Ln, Charlotte, NC 28213 3 Beds | 2 1/2…" at bounding box center [279, 147] width 559 height 250
copy link "Torogoz Painting & Multiservices LLC"
click at [143, 60] on link "Torogoz Painting & Multiservices LLC" at bounding box center [142, 60] width 90 height 5
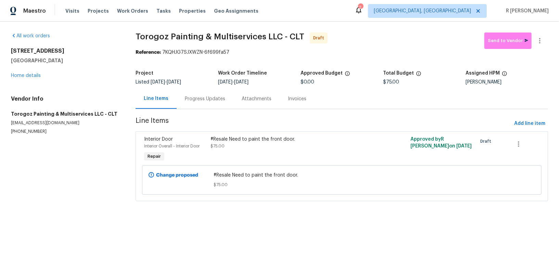
click at [198, 100] on div "Progress Updates" at bounding box center [205, 99] width 40 height 7
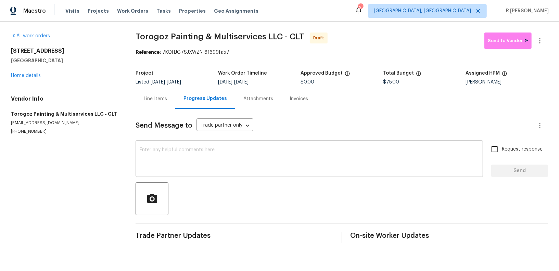
click at [211, 171] on textarea at bounding box center [309, 160] width 339 height 24
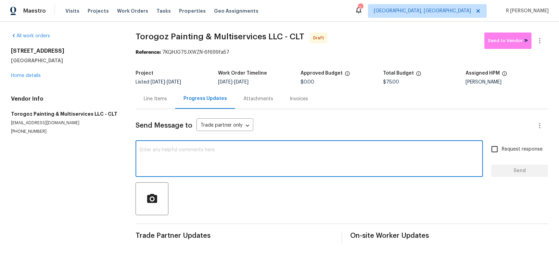
paste textarea "Hi this is (Yogesh) with Opendoor. I’m confirming you received the WO for the p…"
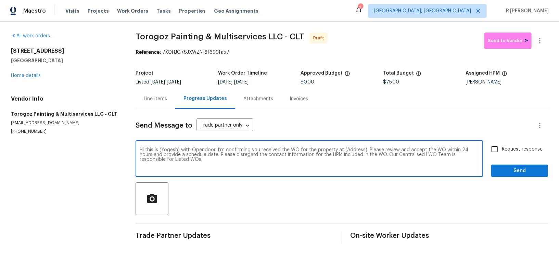
click at [352, 149] on textarea "Hi this is (Yogesh) with Opendoor. I’m confirming you received the WO for the p…" at bounding box center [309, 160] width 339 height 24
paste textarea "13413 Glasgow Green Ln, Charlotte, NC 28213"
type textarea "Hi this is (Yogesh) with Opendoor. I’m confirming you received the WO for the p…"
click at [519, 147] on span "Request response" at bounding box center [522, 149] width 41 height 7
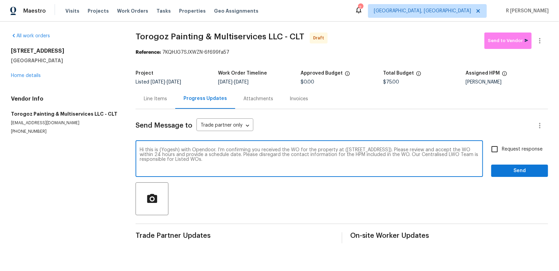
click at [502, 147] on input "Request response" at bounding box center [495, 149] width 14 height 14
checkbox input "true"
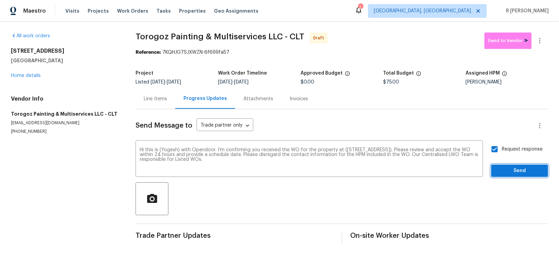
click at [525, 172] on span "Send" at bounding box center [520, 171] width 46 height 9
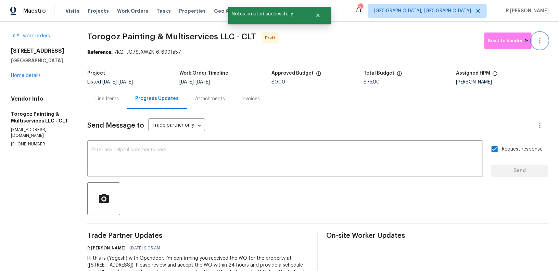
click at [543, 39] on icon "button" at bounding box center [540, 41] width 8 height 8
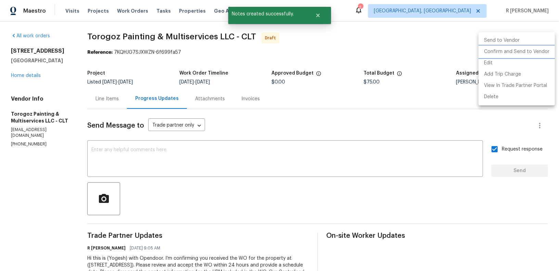
click at [508, 51] on li "Confirm and Send to Vendor" at bounding box center [517, 51] width 76 height 11
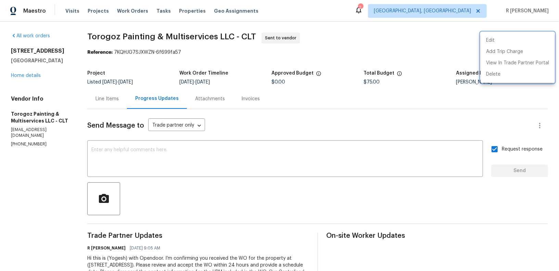
click at [111, 109] on div at bounding box center [279, 135] width 559 height 271
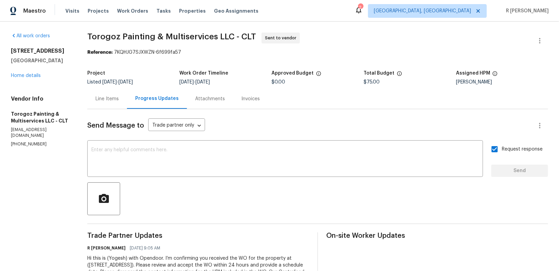
click at [113, 103] on div "Line Items" at bounding box center [107, 99] width 40 height 20
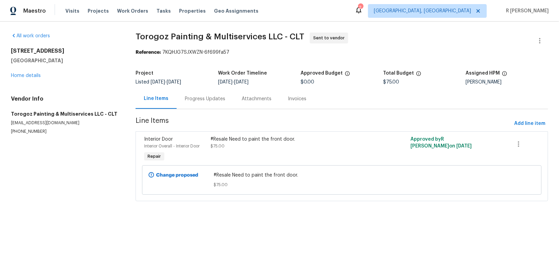
click at [235, 137] on div "#Resale Need to paint the front door." at bounding box center [292, 139] width 162 height 7
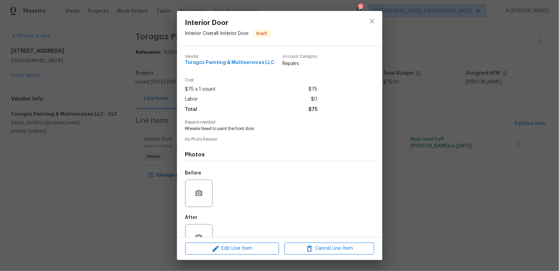
click at [224, 130] on span "#Resale Need to paint the front door." at bounding box center [270, 129] width 170 height 6
copy span "#Resale Need to paint the front door."
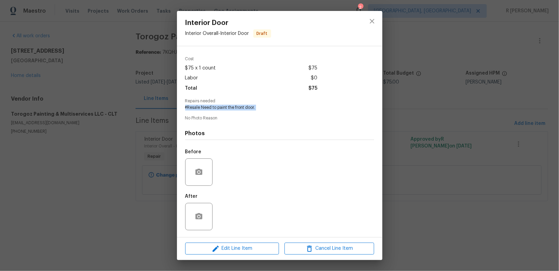
copy span "#Resale Need to paint the front door."
click at [370, 20] on icon "close" at bounding box center [372, 21] width 8 height 8
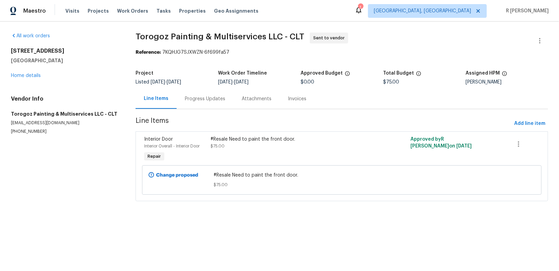
click at [208, 95] on div "Progress Updates" at bounding box center [205, 99] width 57 height 20
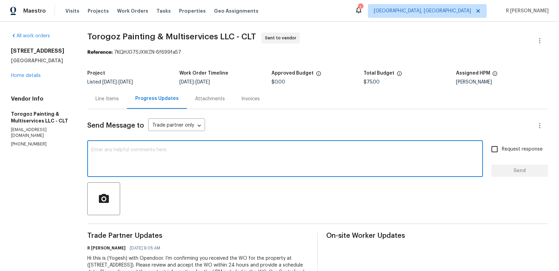
click at [192, 157] on textarea at bounding box center [285, 160] width 388 height 24
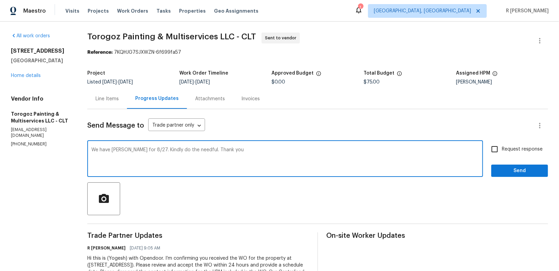
type textarea "We have COE for 8/27. Kindly do the needful. Thank you"
click at [519, 147] on span "Request response" at bounding box center [522, 149] width 41 height 7
click at [502, 147] on input "Request response" at bounding box center [495, 149] width 14 height 14
checkbox input "true"
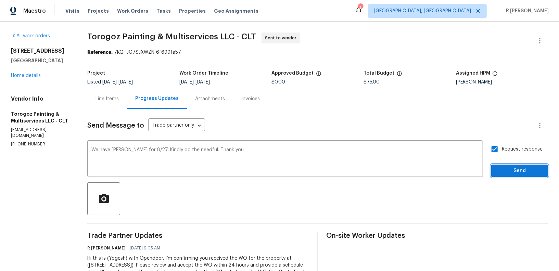
click at [515, 173] on span "Send" at bounding box center [520, 171] width 46 height 9
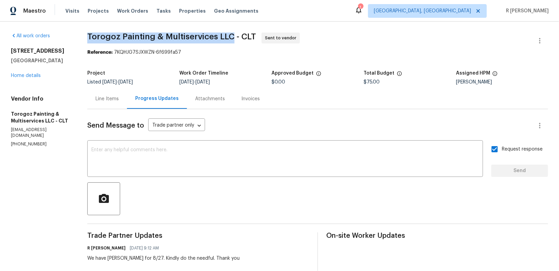
drag, startPoint x: 241, startPoint y: 35, endPoint x: 90, endPoint y: 35, distance: 151.7
click at [90, 35] on div "All work orders 13413 Glasgow Green Ln Charlotte, NC 28213 Home details Vendor …" at bounding box center [279, 175] width 559 height 307
copy span "Torogoz Painting & Multiservices LLC"
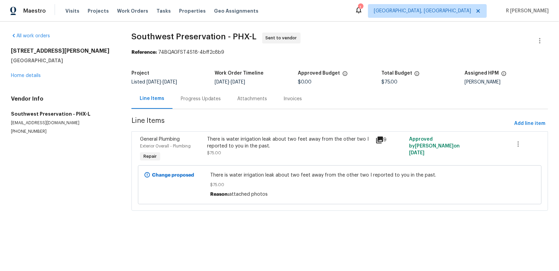
click at [240, 149] on div "There is water irrigation leak about two feet away from the other two I reporte…" at bounding box center [289, 146] width 164 height 21
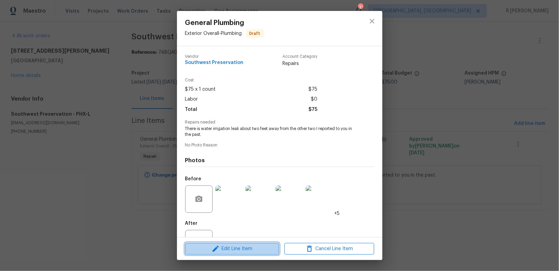
click at [237, 252] on span "Edit Line Item" at bounding box center [232, 249] width 90 height 9
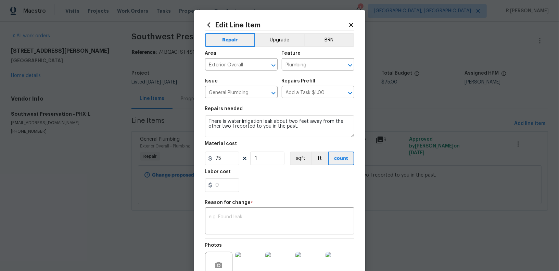
scroll to position [73, 0]
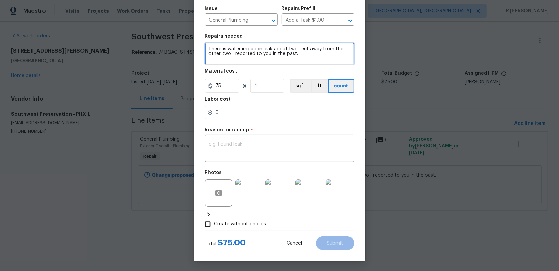
click at [208, 48] on textarea "There is water irrigation leak about two feet away from the other two I reporte…" at bounding box center [279, 54] width 149 height 22
click at [209, 48] on textarea "There is water irrigation leak about two feet away from the other two I reporte…" at bounding box center [279, 54] width 149 height 22
type textarea "#Rework There is water irrigation leak about two feet away from the other two I…"
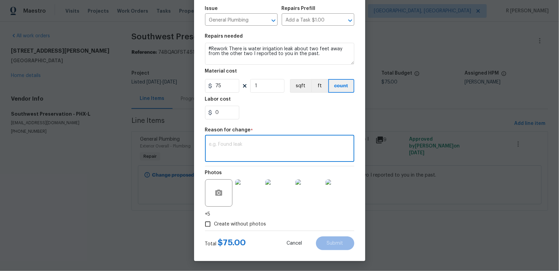
click at [238, 143] on textarea at bounding box center [279, 149] width 141 height 14
type textarea "Verbiage updated."
click at [328, 244] on span "Submit" at bounding box center [335, 243] width 16 height 5
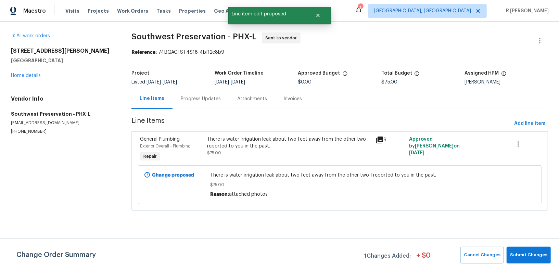
scroll to position [0, 0]
click at [519, 254] on span "Submit Changes" at bounding box center [528, 255] width 37 height 8
